Goal: Information Seeking & Learning: Learn about a topic

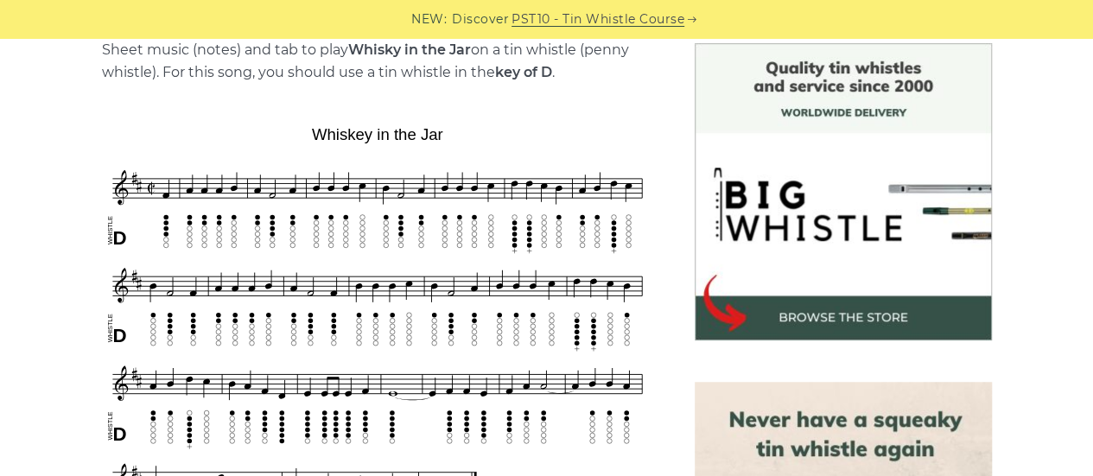
scroll to position [503, 0]
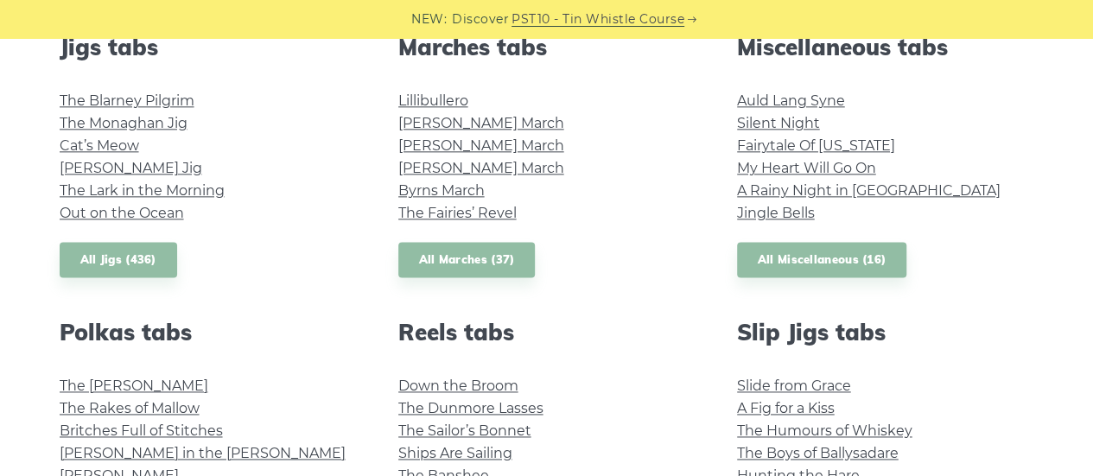
scroll to position [1003, 0]
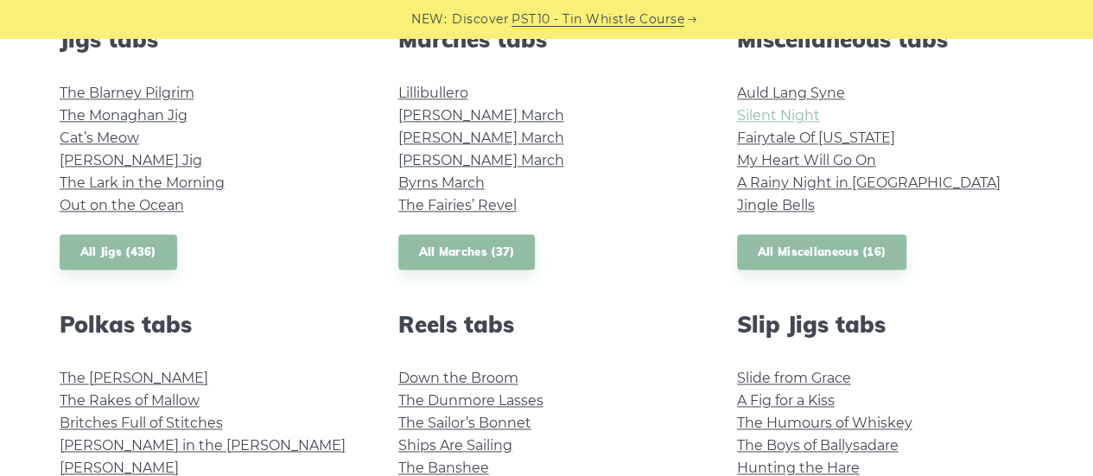
click at [788, 118] on link "Silent Night" at bounding box center [778, 115] width 83 height 16
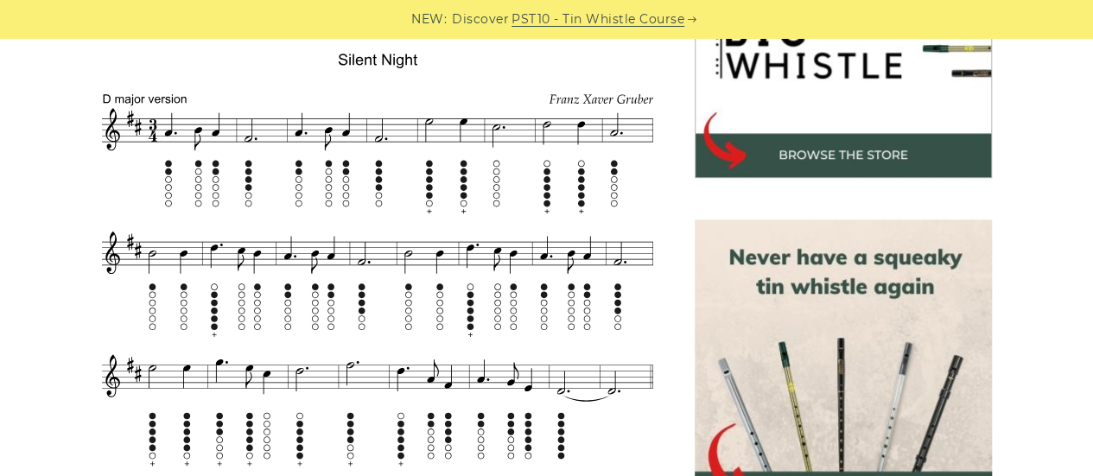
scroll to position [655, 0]
